Goal: Information Seeking & Learning: Check status

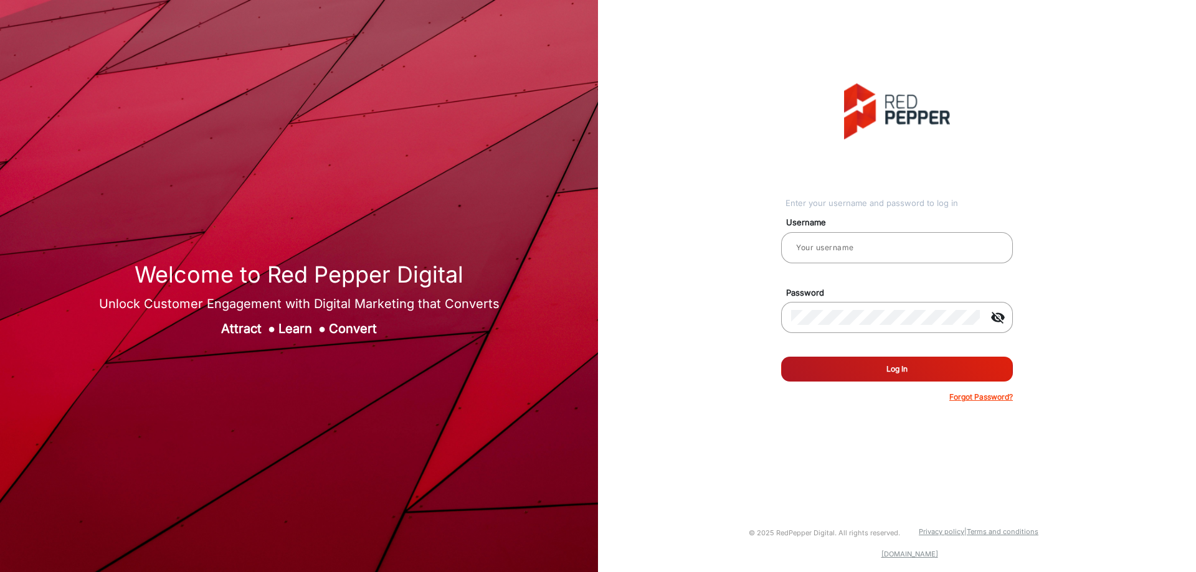
type input "[PERSON_NAME]"
click at [899, 352] on form "Username [PERSON_NAME] Password visibility_off Remember me Log In Forgot Passwo…" at bounding box center [897, 306] width 232 height 194
click at [907, 363] on button "Log In" at bounding box center [897, 369] width 232 height 25
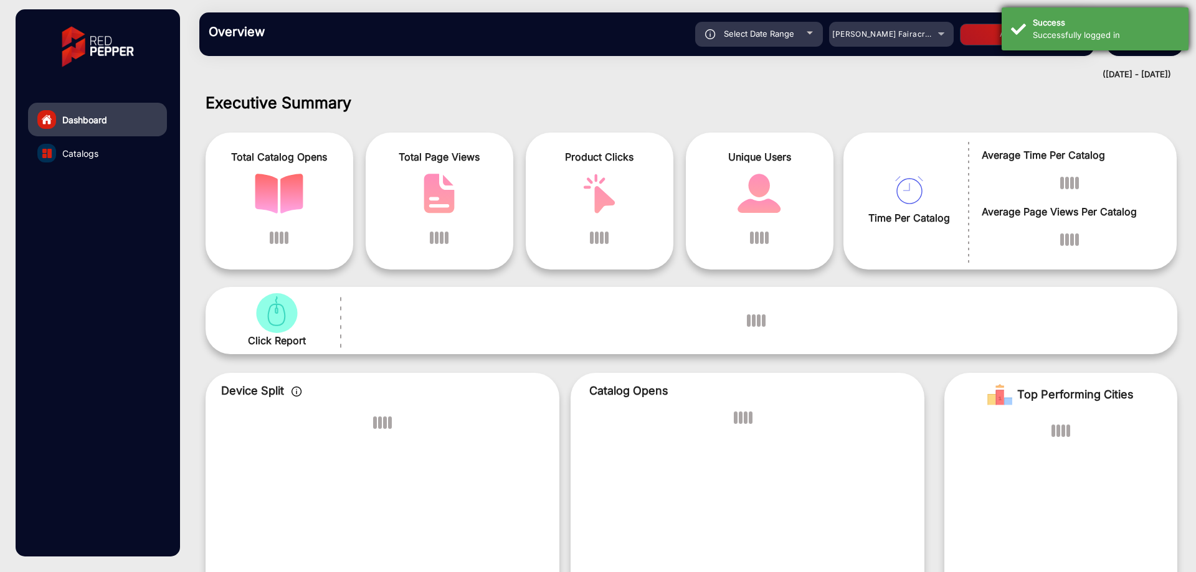
scroll to position [9, 0]
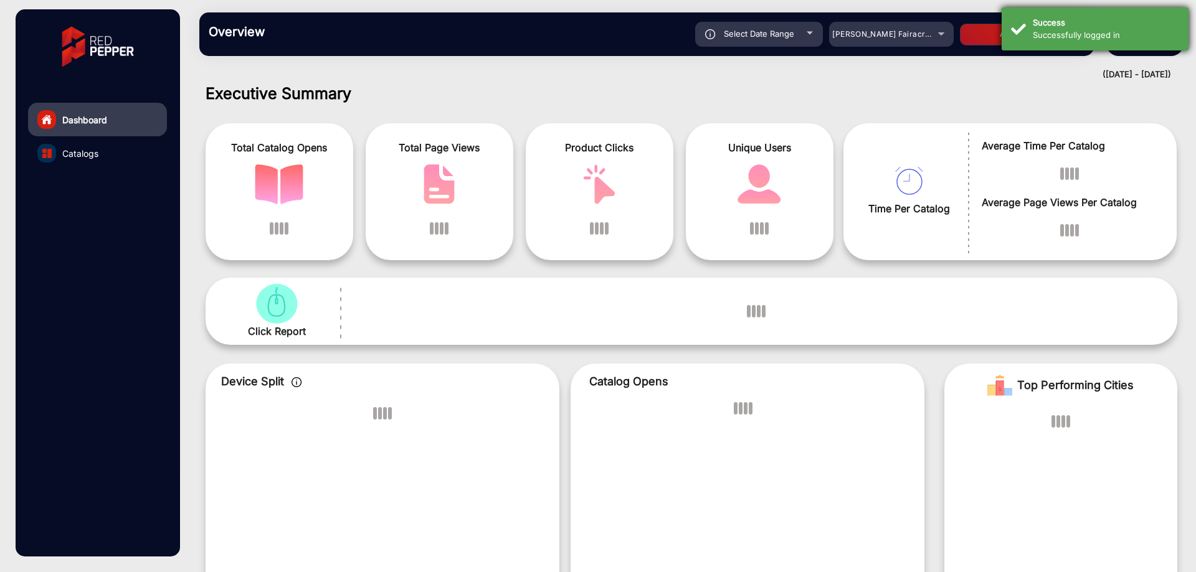
click at [1161, 30] on div "Successfully logged in" at bounding box center [1105, 35] width 146 height 12
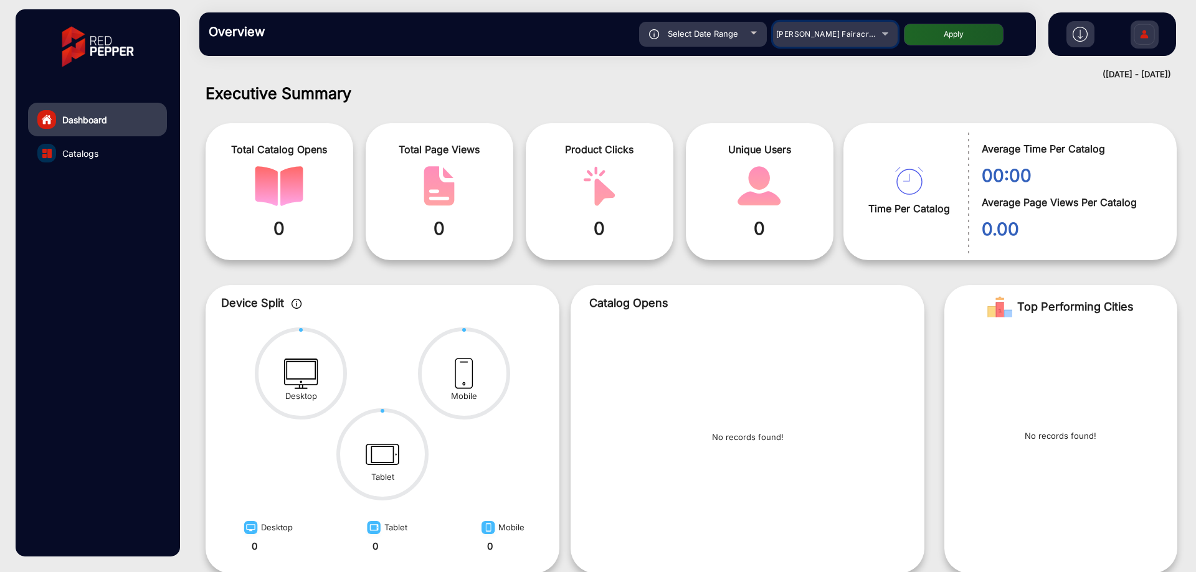
click at [845, 35] on span "[PERSON_NAME] Fairacre Farms" at bounding box center [837, 33] width 123 height 9
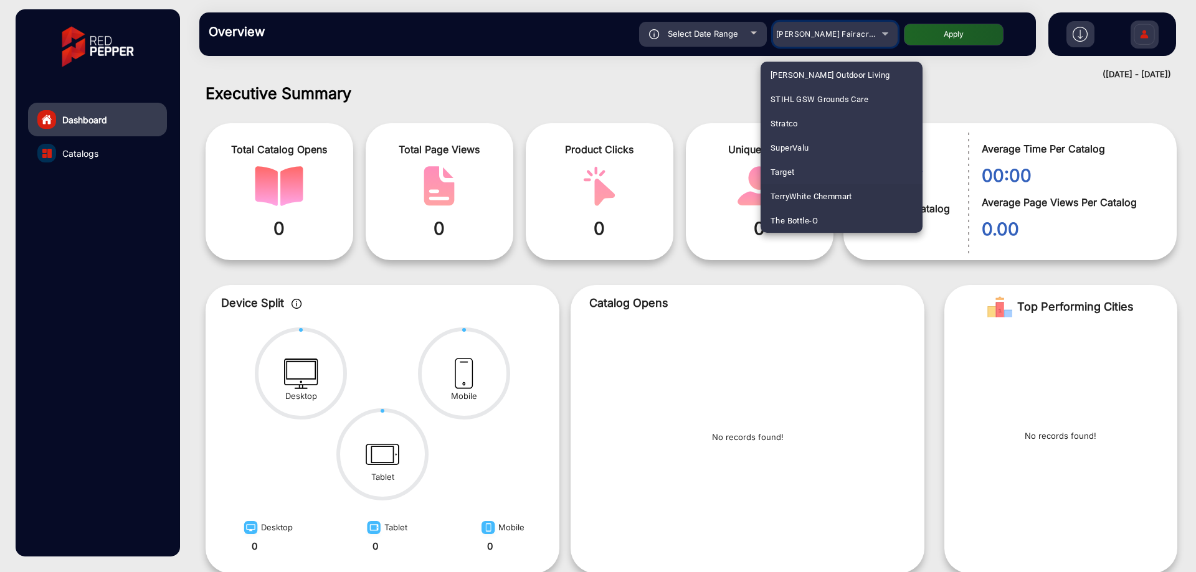
scroll to position [3234, 0]
click at [851, 170] on span "TerryWhite Chemmart" at bounding box center [811, 172] width 82 height 24
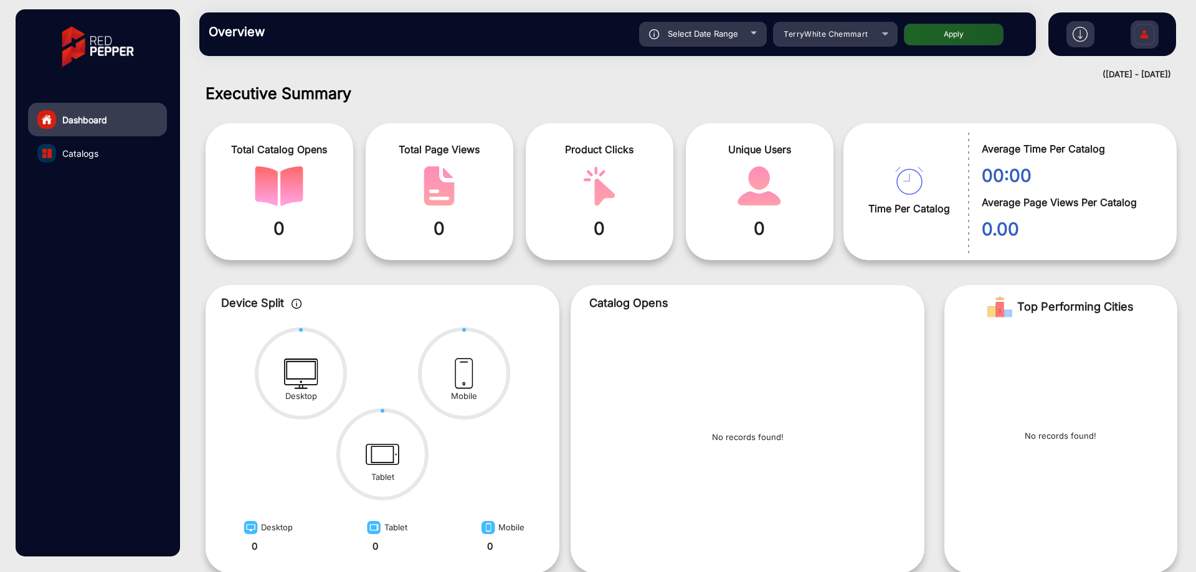
click at [970, 36] on button "Apply" at bounding box center [954, 35] width 100 height 22
type input "[DATE]"
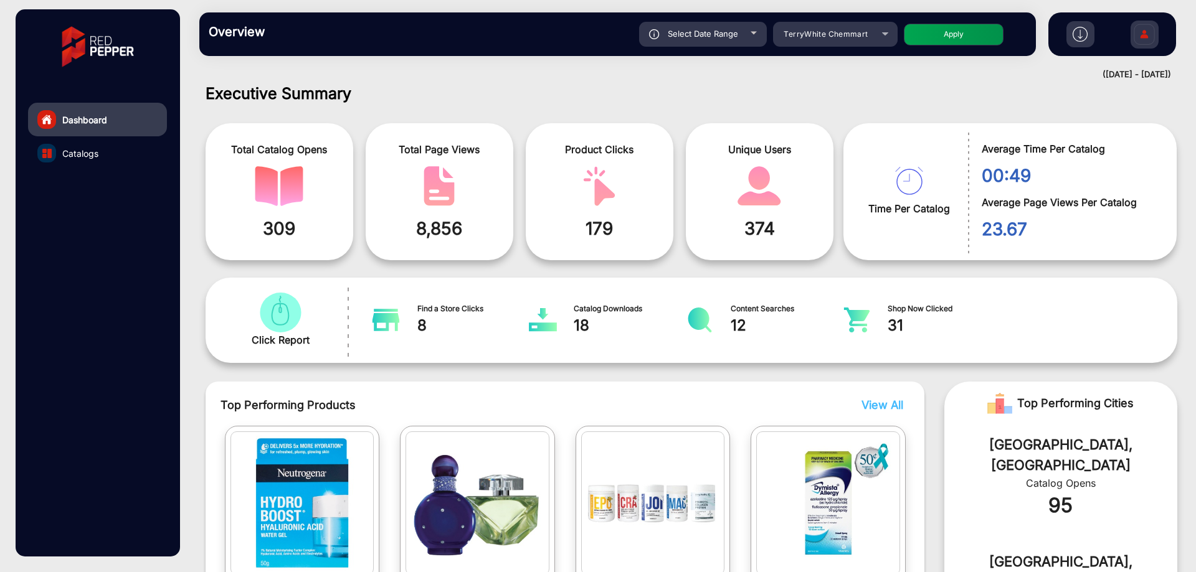
click at [722, 27] on div "Select Date Range" at bounding box center [703, 34] width 128 height 25
type input "[DATE]"
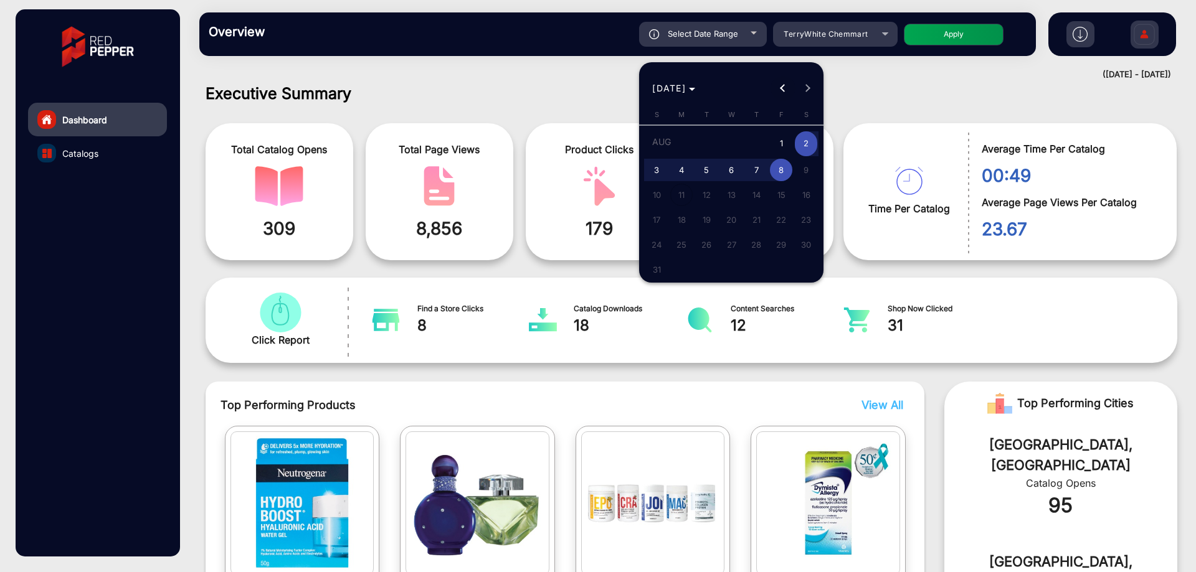
click at [789, 82] on span "Previous month" at bounding box center [782, 88] width 25 height 25
click at [713, 165] on span "1" at bounding box center [706, 167] width 22 height 22
type input "[DATE]"
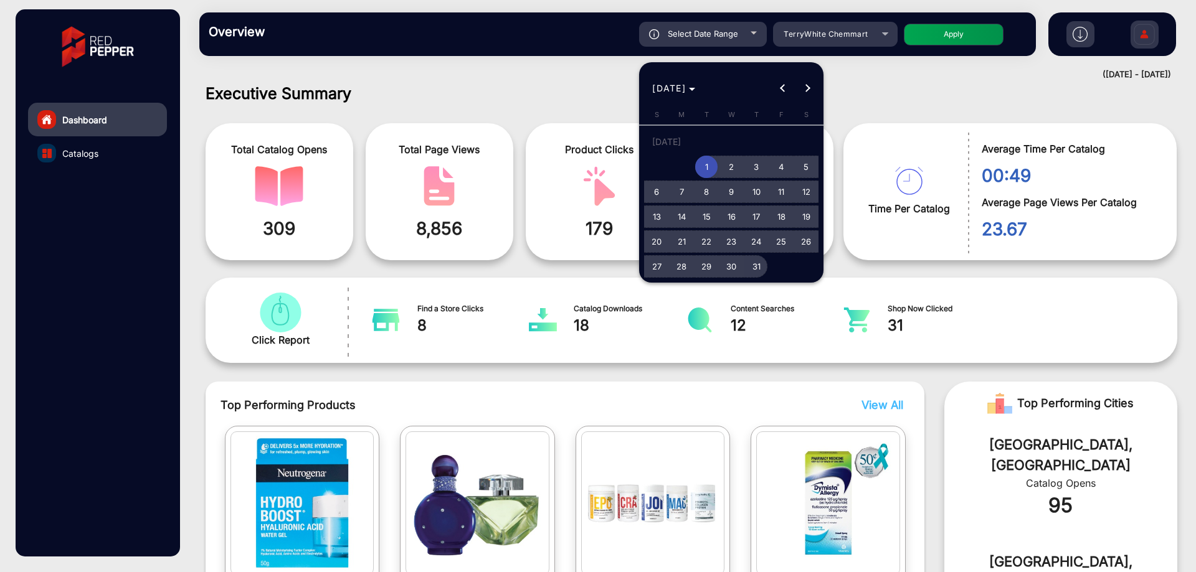
drag, startPoint x: 750, startPoint y: 269, endPoint x: 826, endPoint y: 199, distance: 104.0
click at [751, 269] on span "31" at bounding box center [756, 266] width 22 height 22
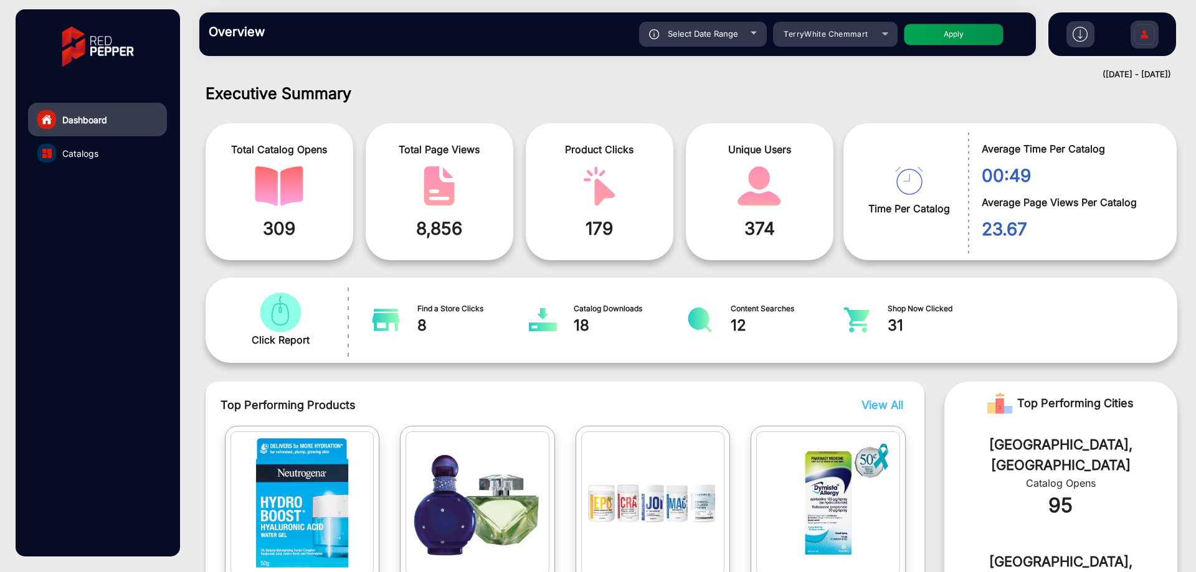
type input "[DATE]"
click at [975, 26] on button "Apply" at bounding box center [954, 35] width 100 height 22
type input "[DATE]"
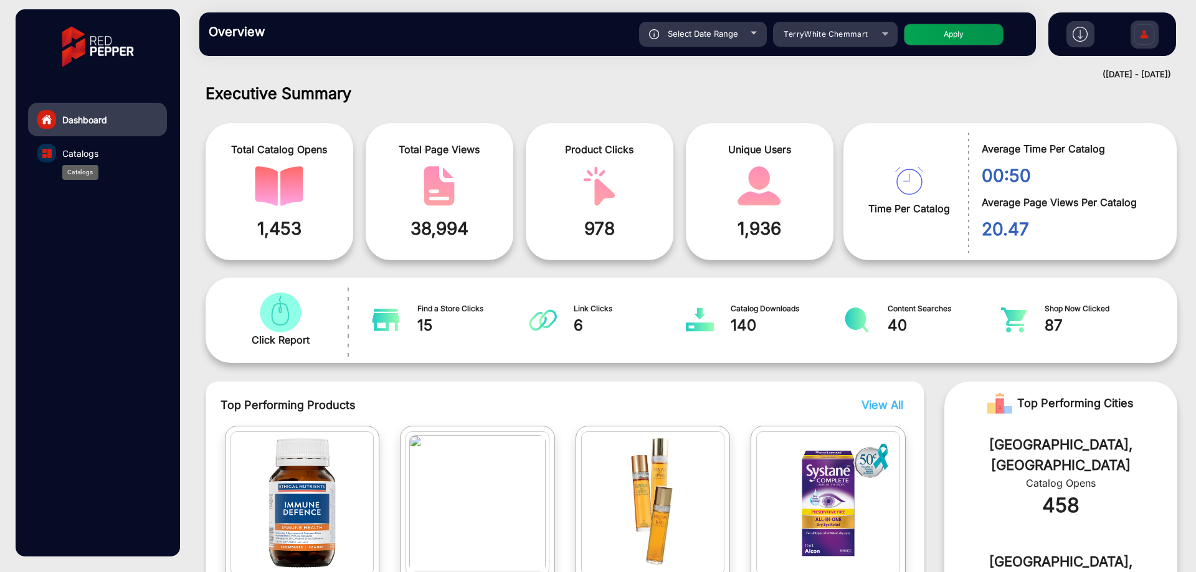
click at [88, 152] on span "Catalogs" at bounding box center [80, 153] width 36 height 13
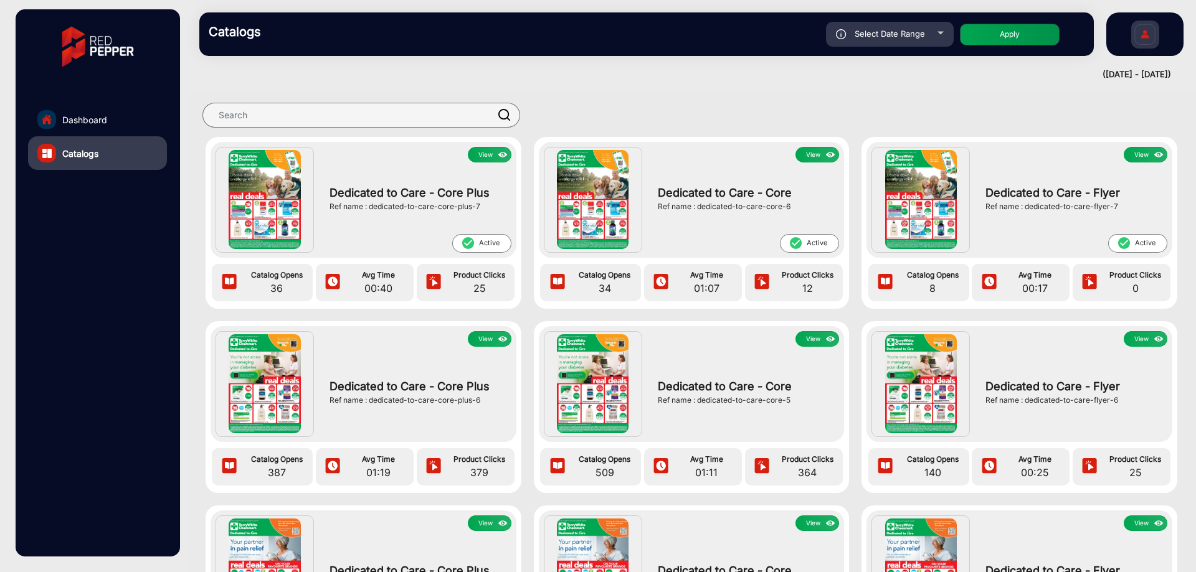
click at [231, 186] on img at bounding box center [265, 199] width 72 height 99
click at [257, 182] on img at bounding box center [265, 199] width 72 height 99
click at [354, 215] on div "Dedicated to Care - Core Plus Ref name : dedicated-to-care-core-plus-7" at bounding box center [416, 199] width 187 height 72
click at [497, 154] on img at bounding box center [503, 155] width 14 height 14
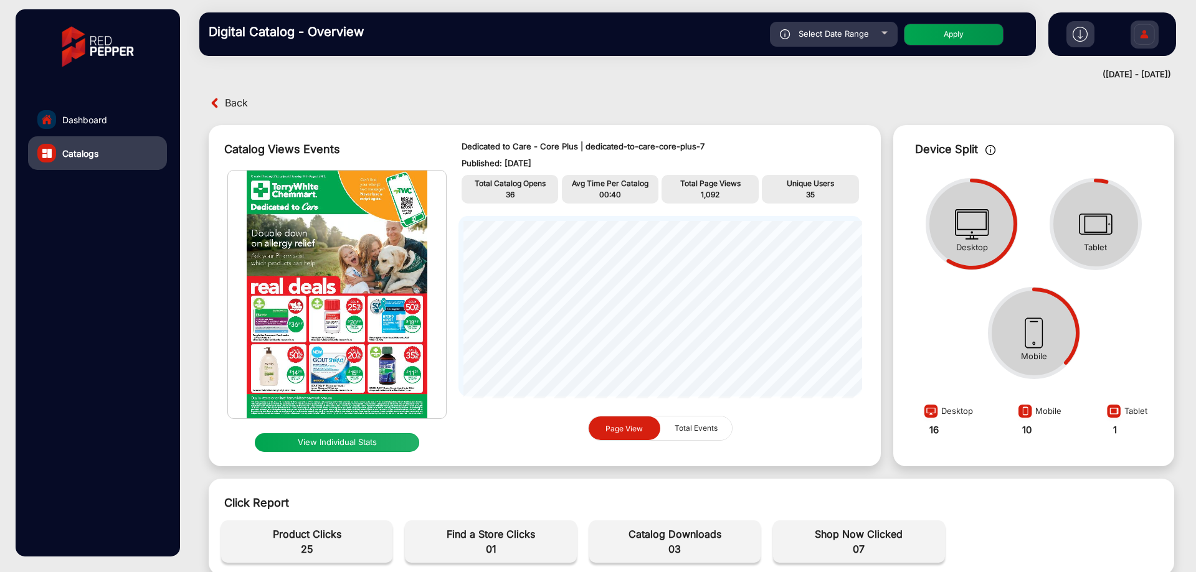
click at [356, 443] on button "View Individual Stats" at bounding box center [337, 442] width 164 height 19
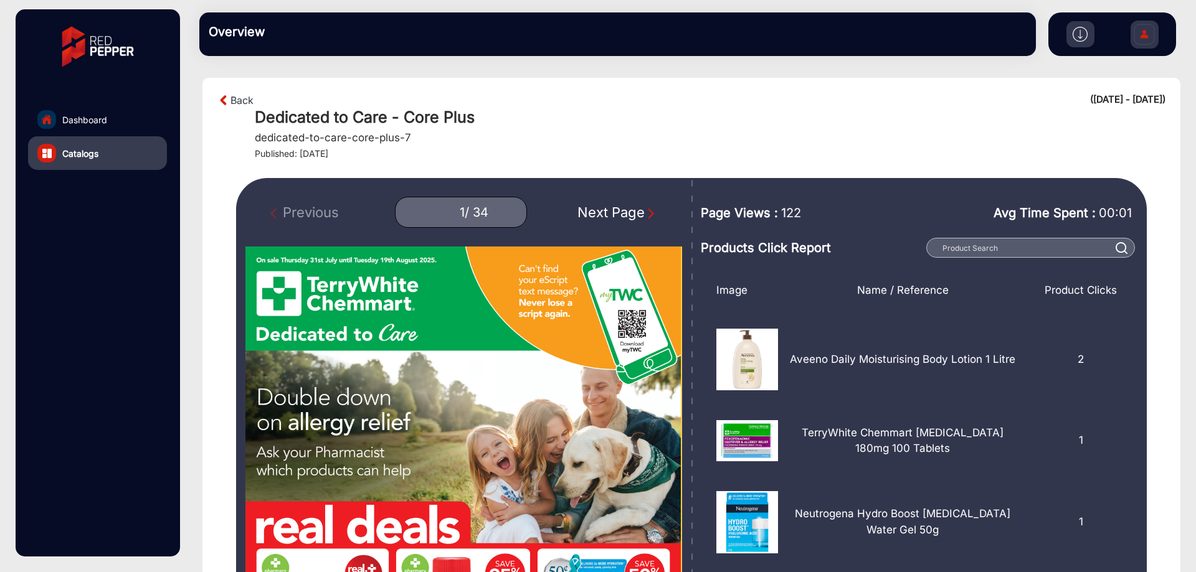
click at [612, 219] on div "Next Page" at bounding box center [617, 212] width 80 height 21
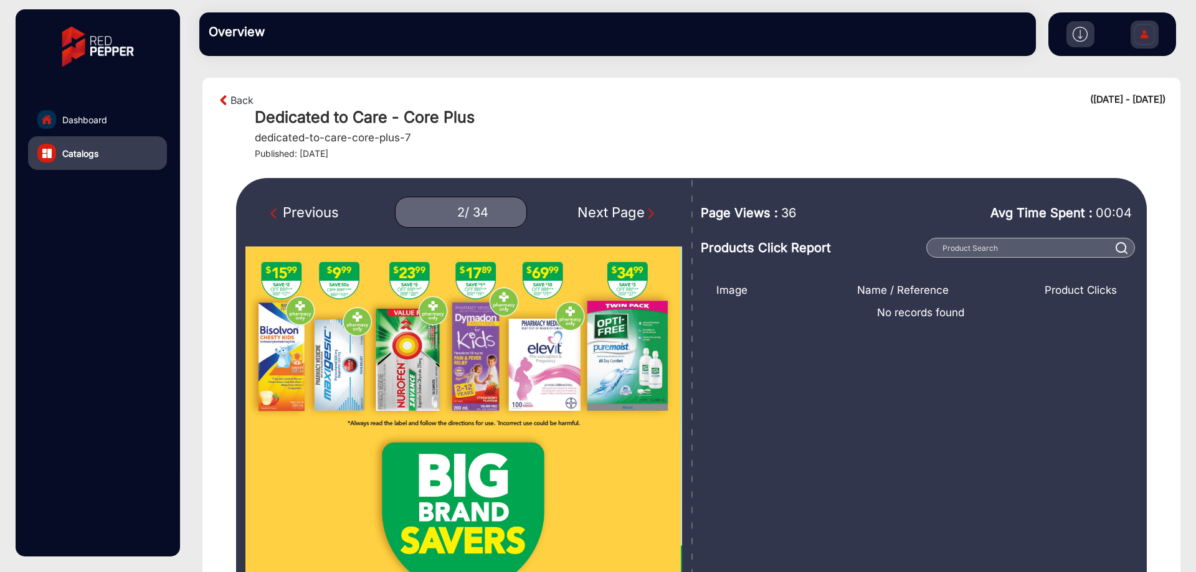
click at [615, 209] on div "Next Page" at bounding box center [617, 212] width 80 height 21
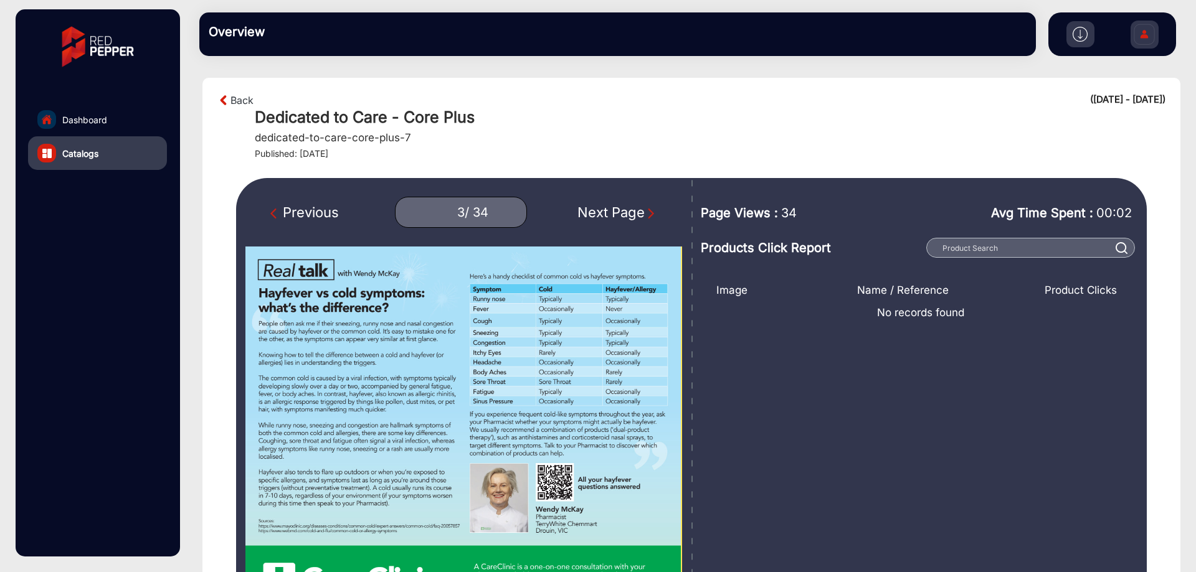
click at [619, 212] on div "Next Page" at bounding box center [617, 212] width 80 height 21
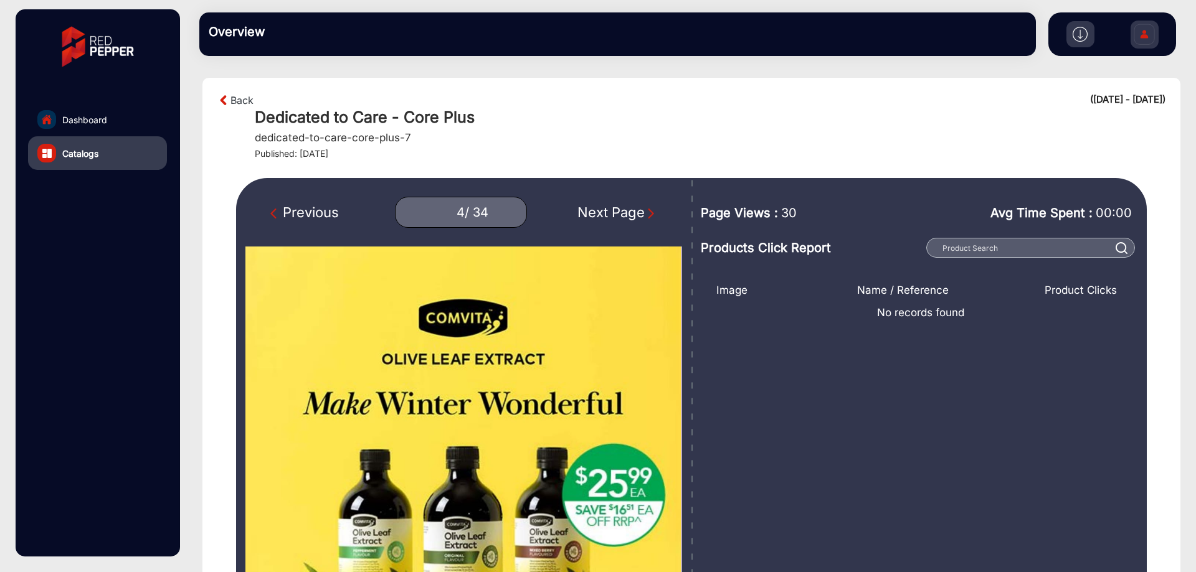
click at [623, 215] on div "Next Page" at bounding box center [617, 212] width 80 height 21
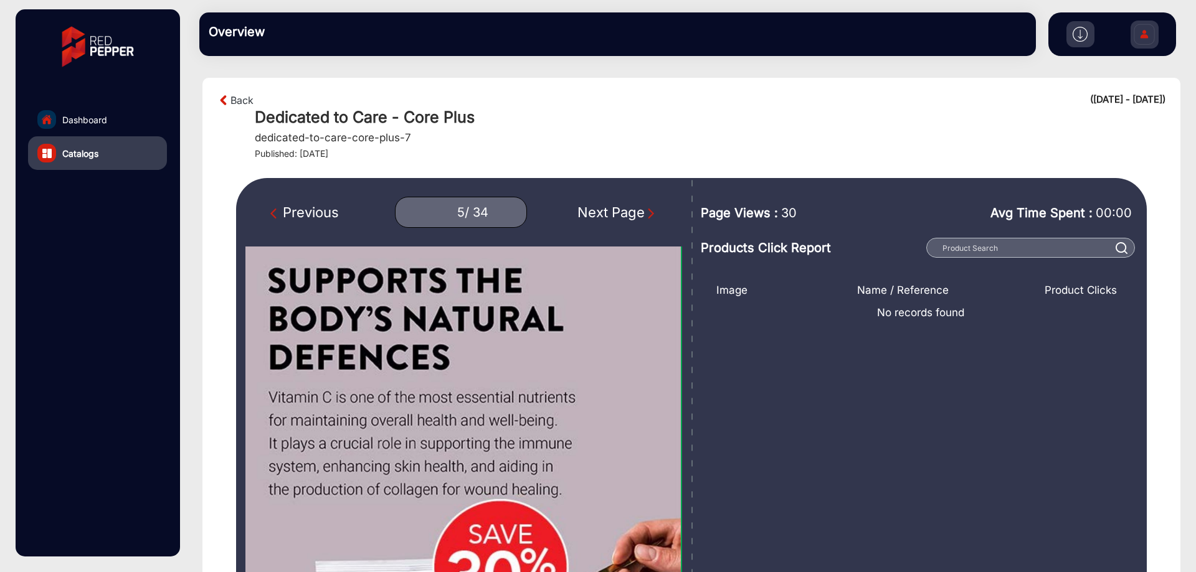
click at [299, 210] on div "Previous" at bounding box center [304, 212] width 68 height 21
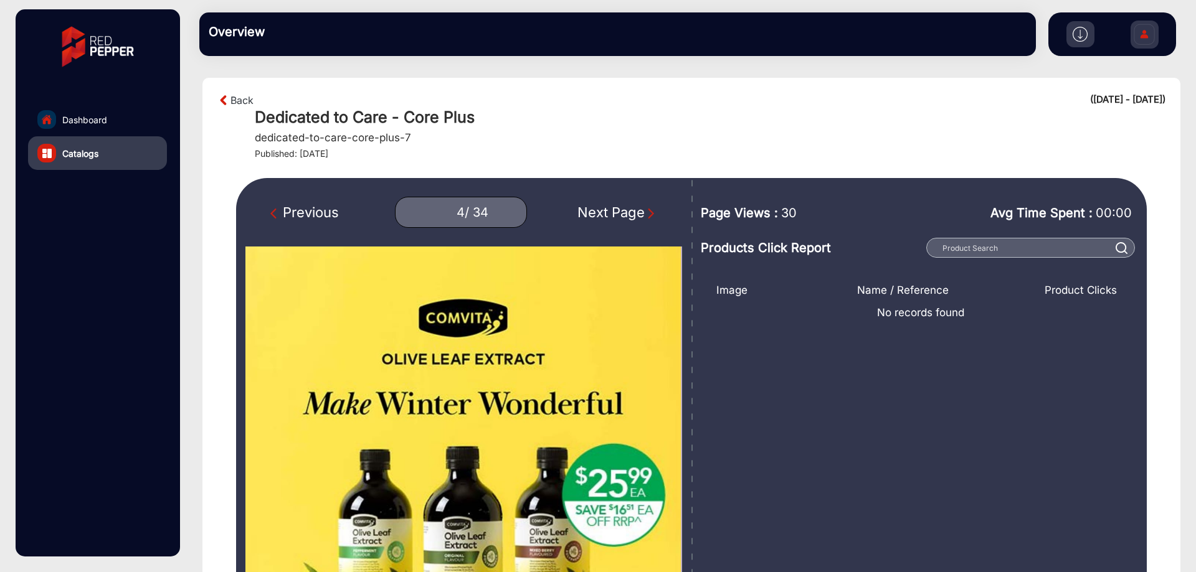
click at [299, 210] on div "Previous" at bounding box center [304, 212] width 68 height 21
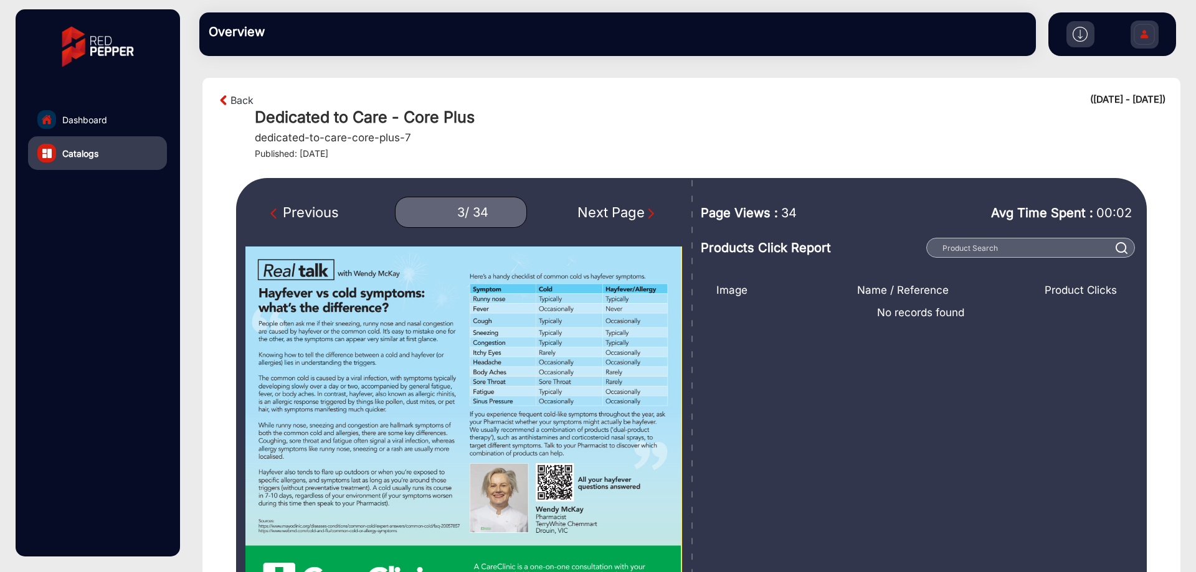
click at [303, 209] on div "Previous" at bounding box center [304, 212] width 68 height 21
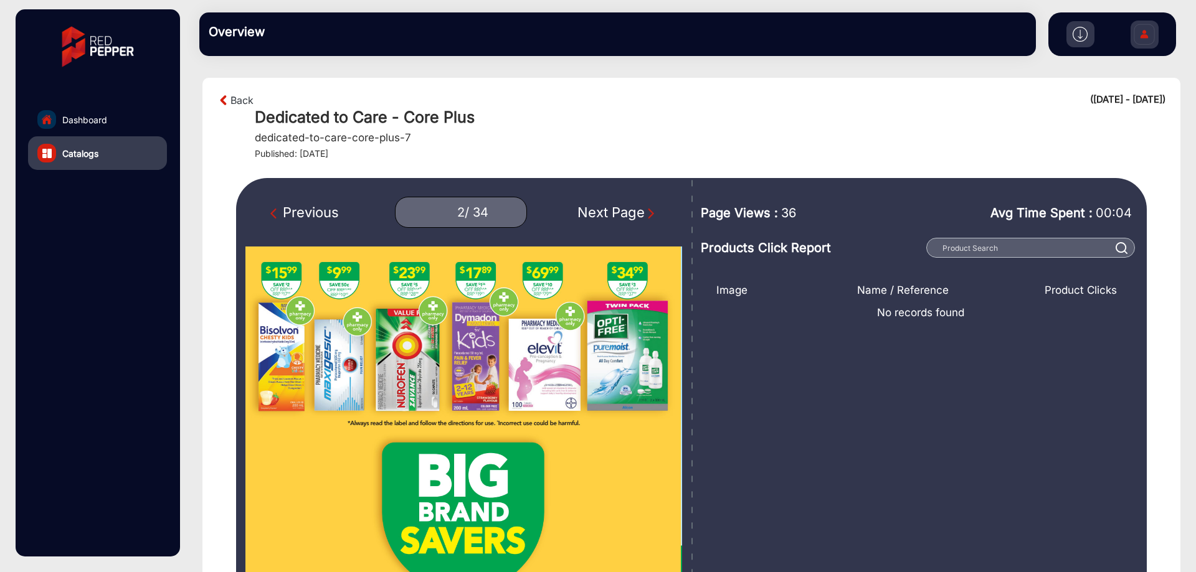
click at [303, 209] on div "Previous" at bounding box center [304, 212] width 68 height 21
type input "1"
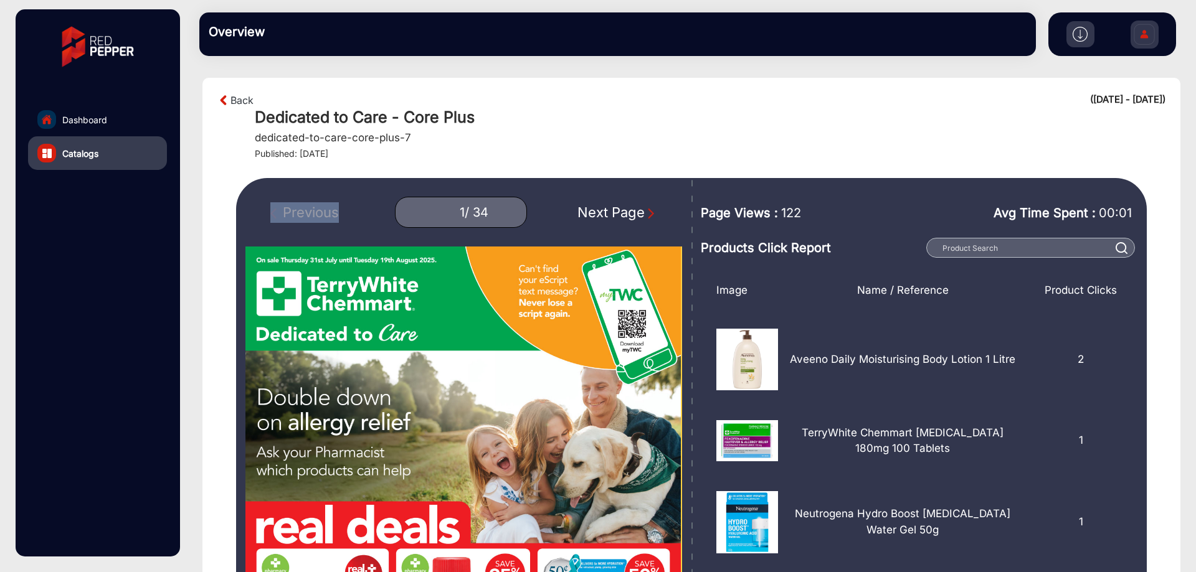
click at [303, 209] on div "Previous 1 / 34 Next Page" at bounding box center [463, 212] width 437 height 31
click at [316, 205] on div "Previous 1 / 34 Next Page" at bounding box center [463, 212] width 437 height 31
click at [321, 167] on section "Back ([DATE] - [DATE]) Dedicated to Care - Core Plus dedicated-to-care-core-plu…" at bounding box center [691, 474] width 978 height 793
click at [243, 97] on link "Back" at bounding box center [241, 100] width 23 height 15
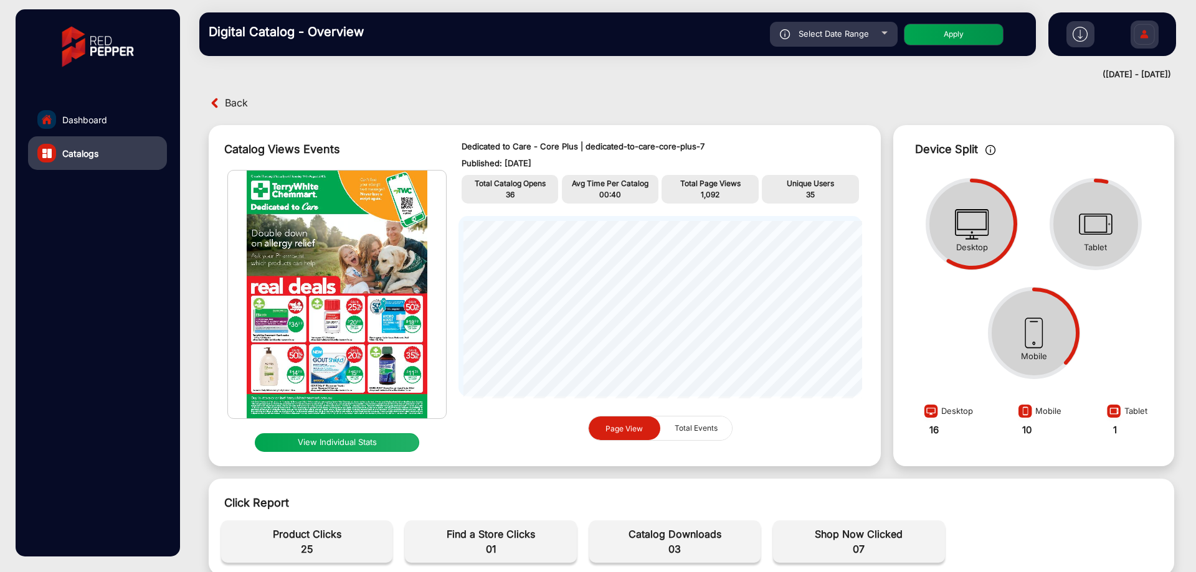
click at [1140, 31] on img at bounding box center [1144, 36] width 26 height 44
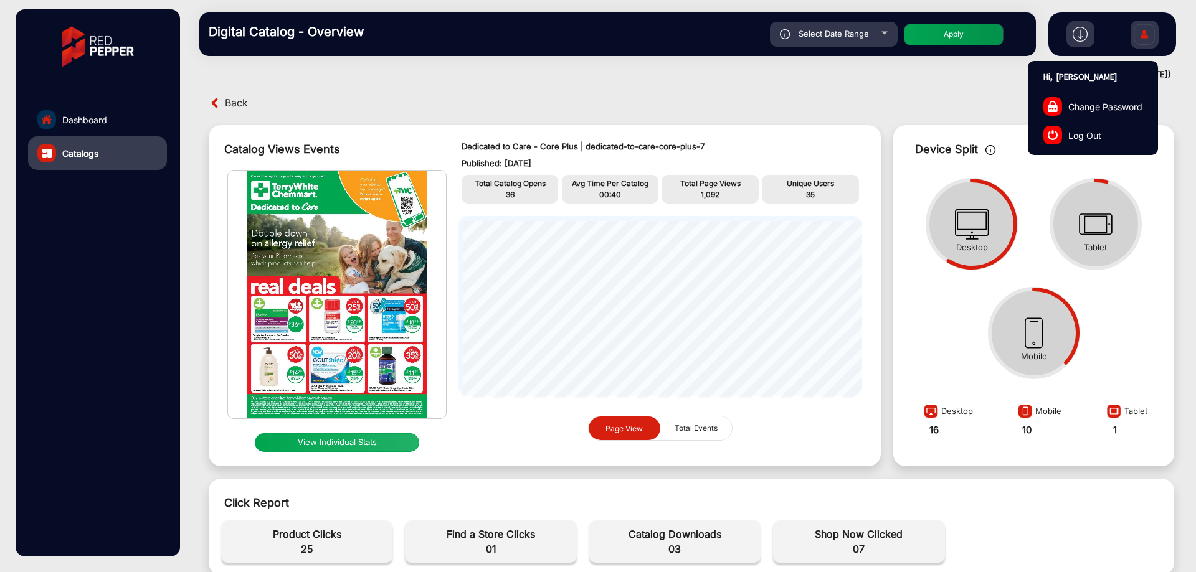
click at [1093, 125] on link "Log Out" at bounding box center [1092, 135] width 129 height 29
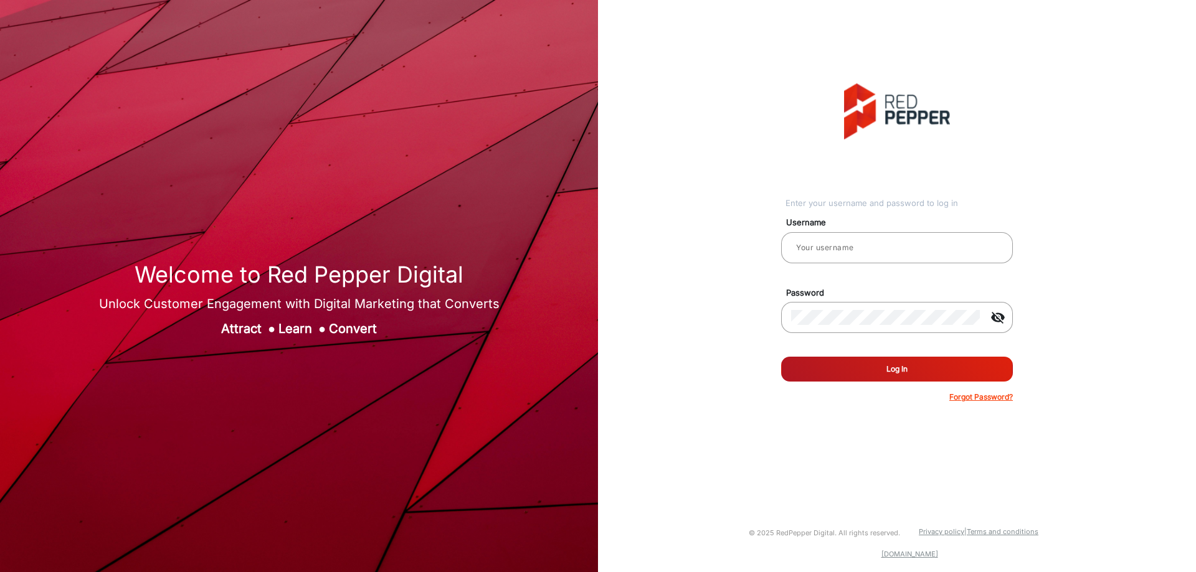
type input "[PERSON_NAME]"
